Goal: Task Accomplishment & Management: Manage account settings

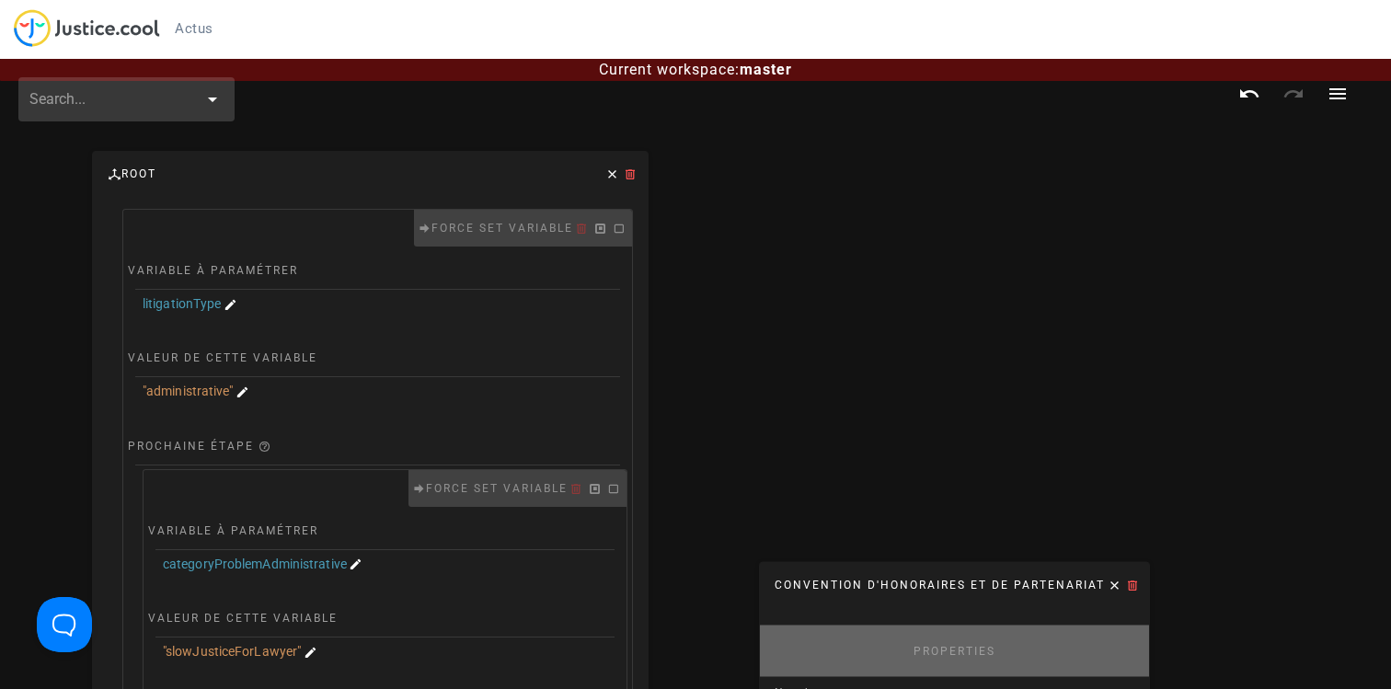
scroll to position [184, 184]
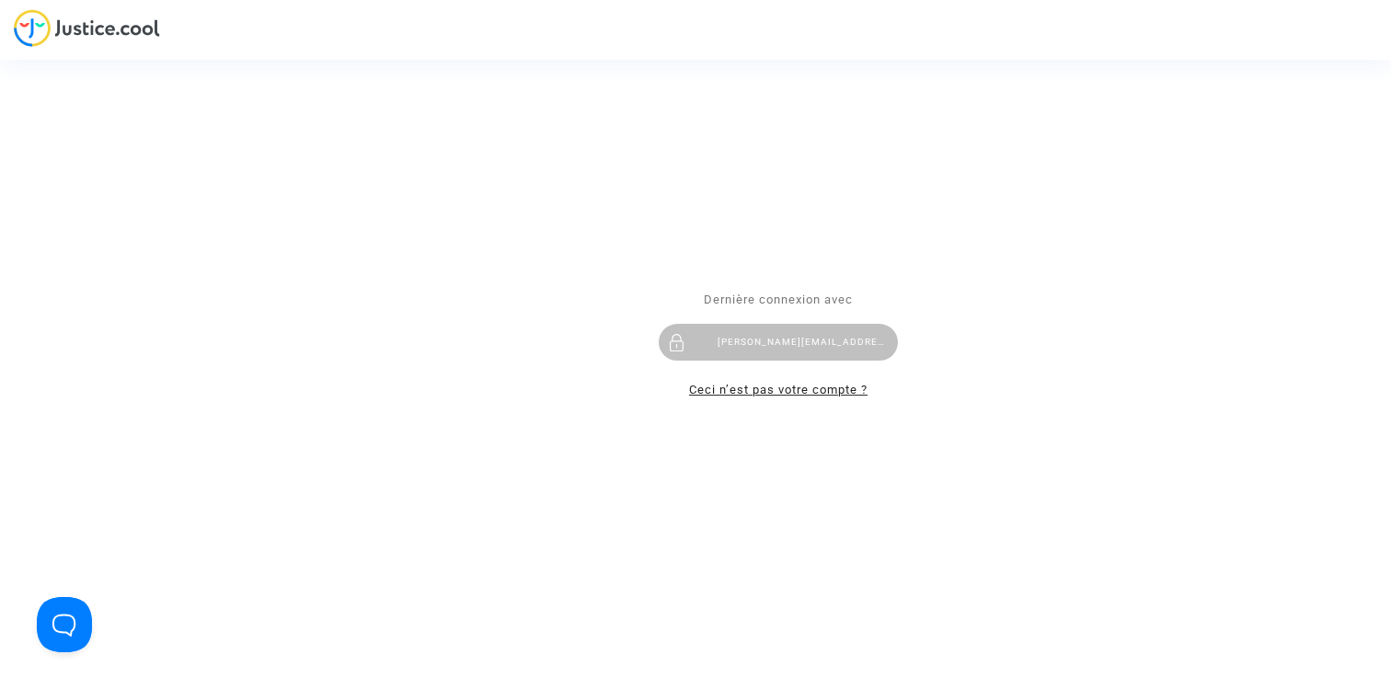
click at [782, 393] on link "Ceci n’est pas votre compte ?" at bounding box center [778, 390] width 179 height 14
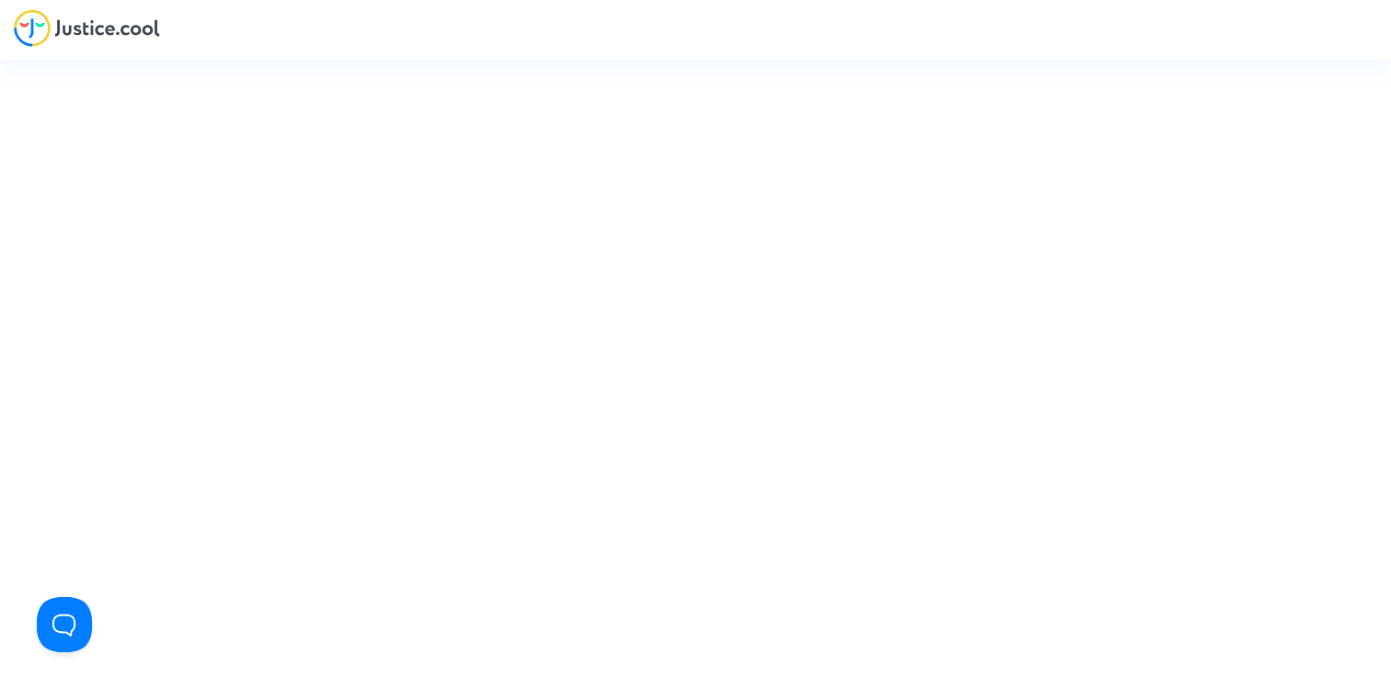
type input "claire+onboarding@justice.cool"
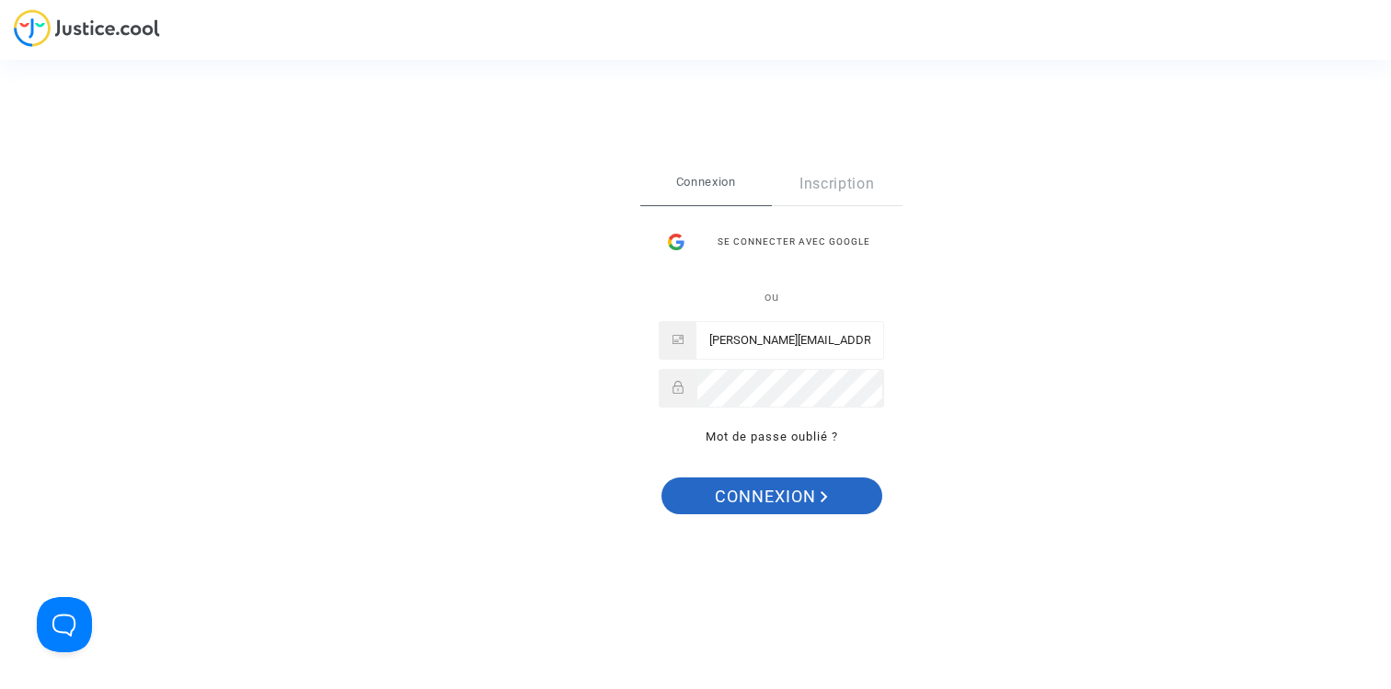
click at [747, 498] on span "Connexion" at bounding box center [771, 497] width 113 height 39
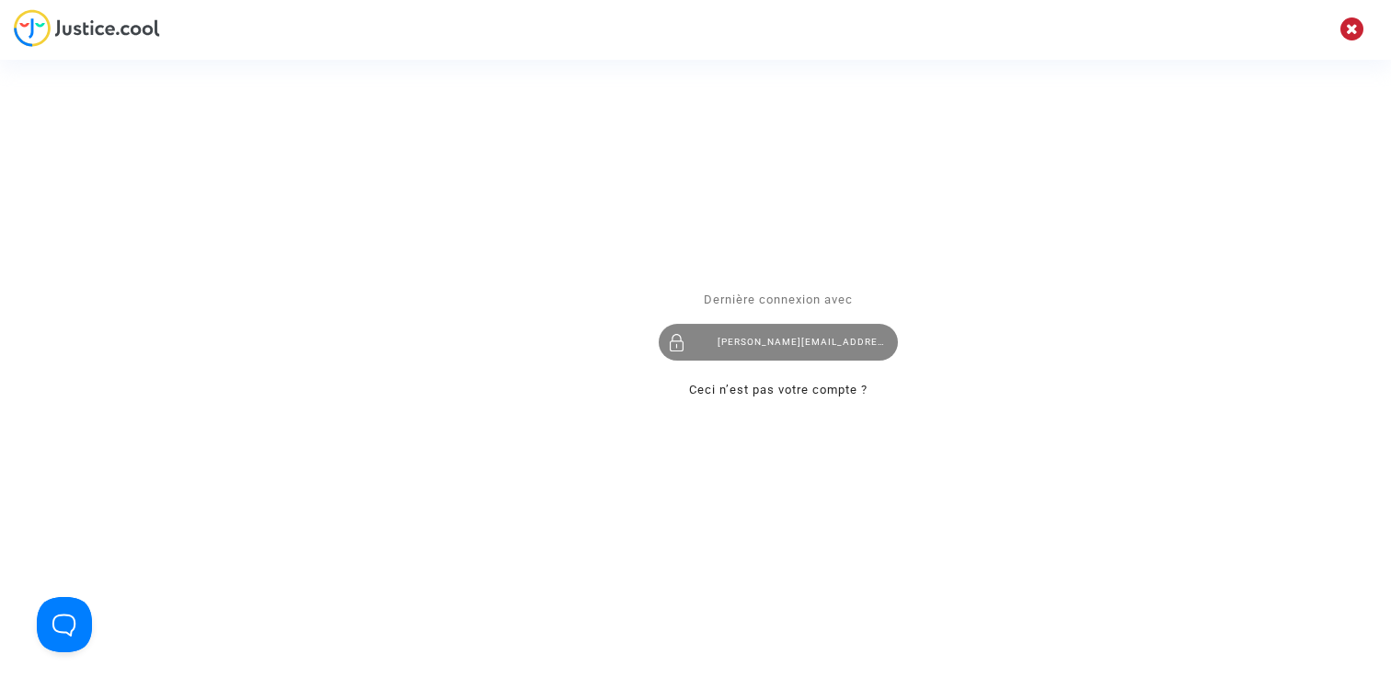
click at [781, 354] on div "[PERSON_NAME][EMAIL_ADDRESS][DOMAIN_NAME]" at bounding box center [778, 342] width 239 height 37
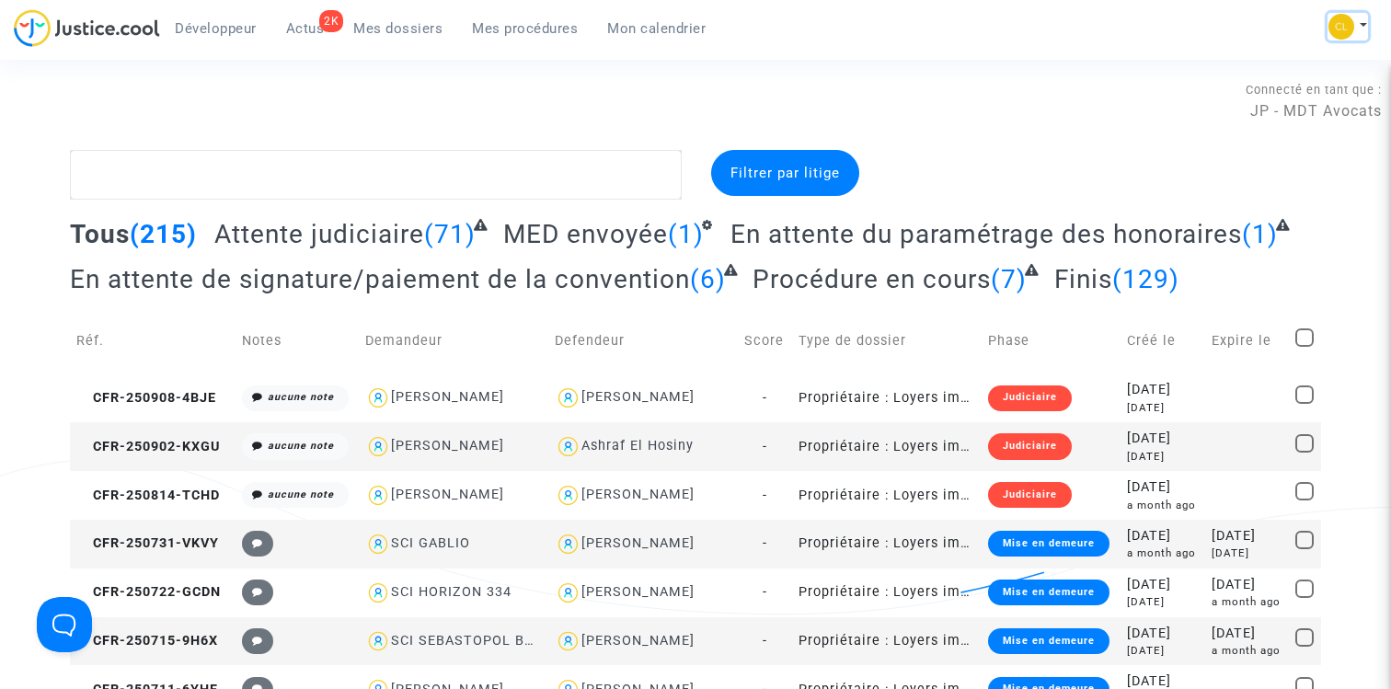
click at [1360, 20] on button at bounding box center [1348, 27] width 40 height 28
